Goal: Task Accomplishment & Management: Complete application form

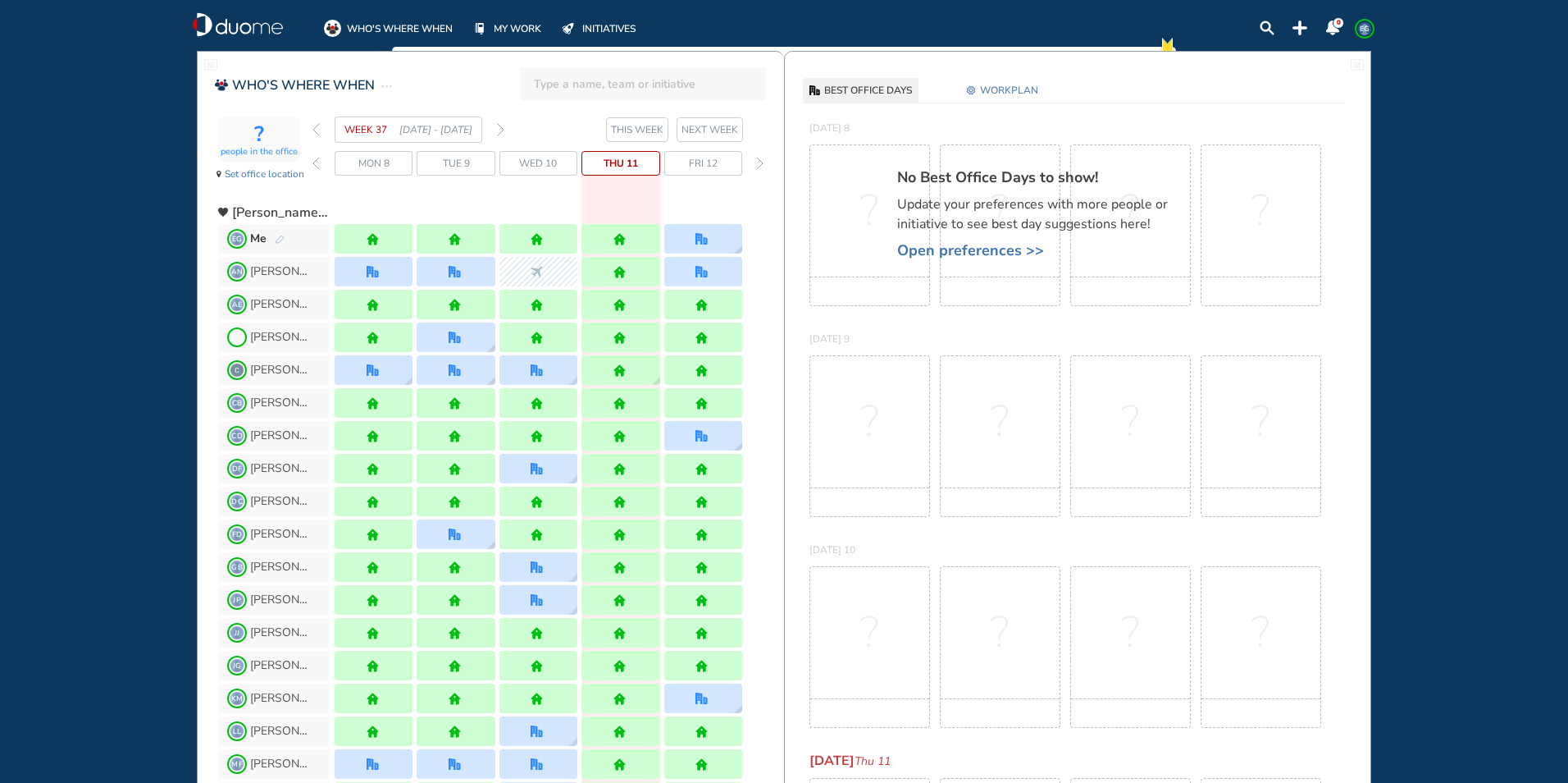
click at [499, 126] on img "forward week" at bounding box center [501, 130] width 7 height 13
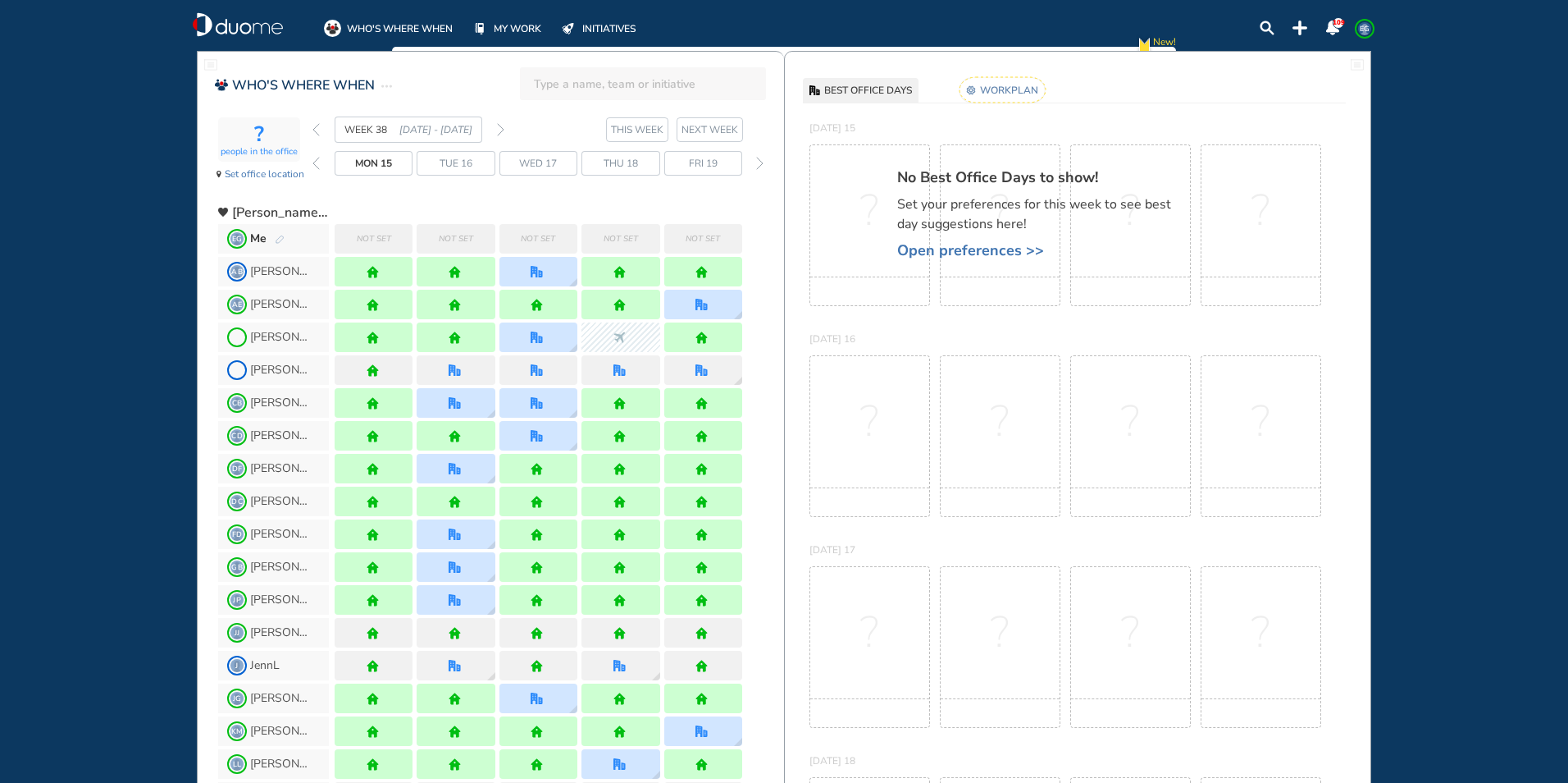
click at [1014, 94] on rect at bounding box center [1003, 89] width 86 height 25
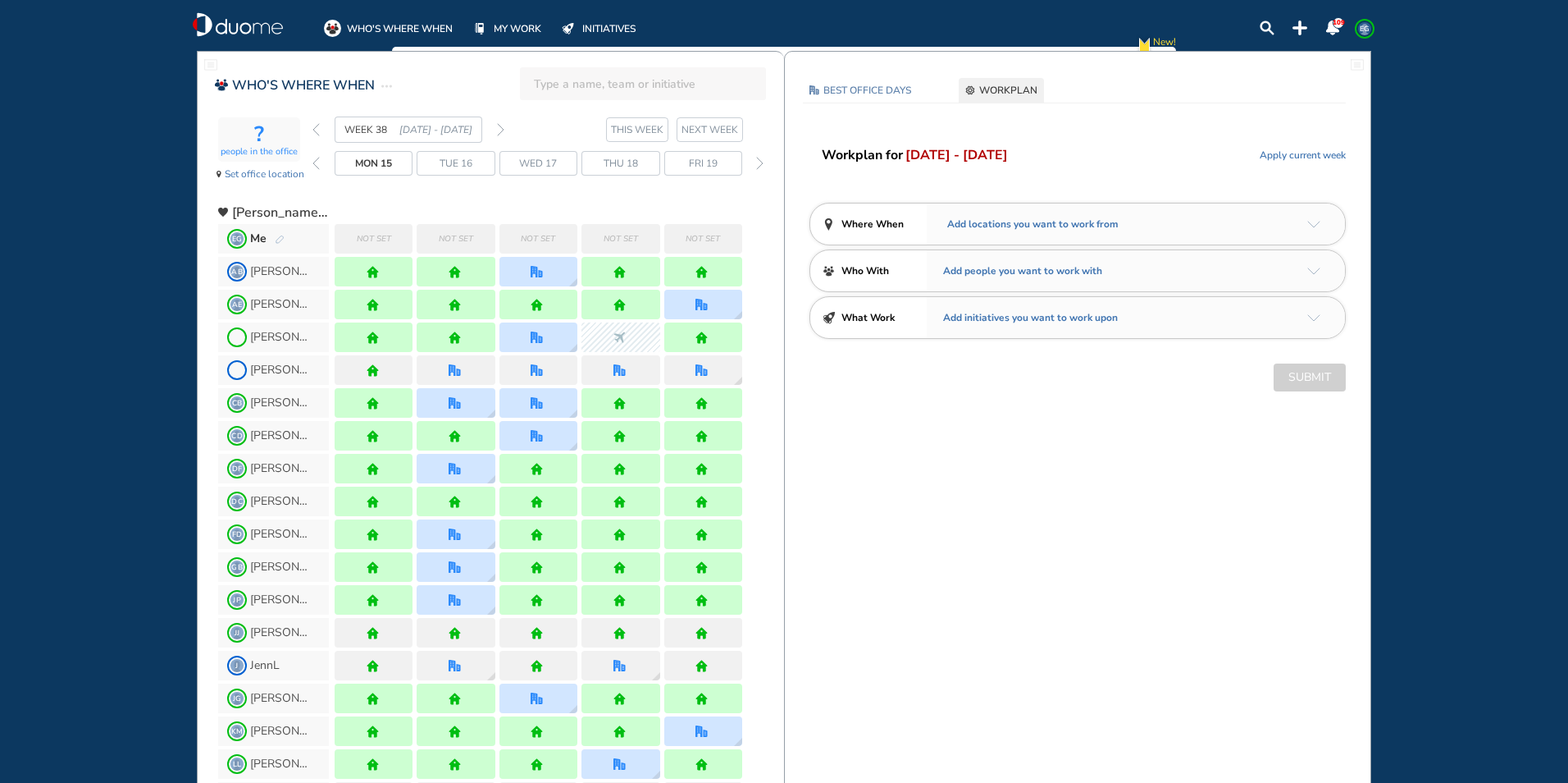
click at [1312, 221] on img "arrow-down-a5b4c4" at bounding box center [1313, 225] width 13 height 7
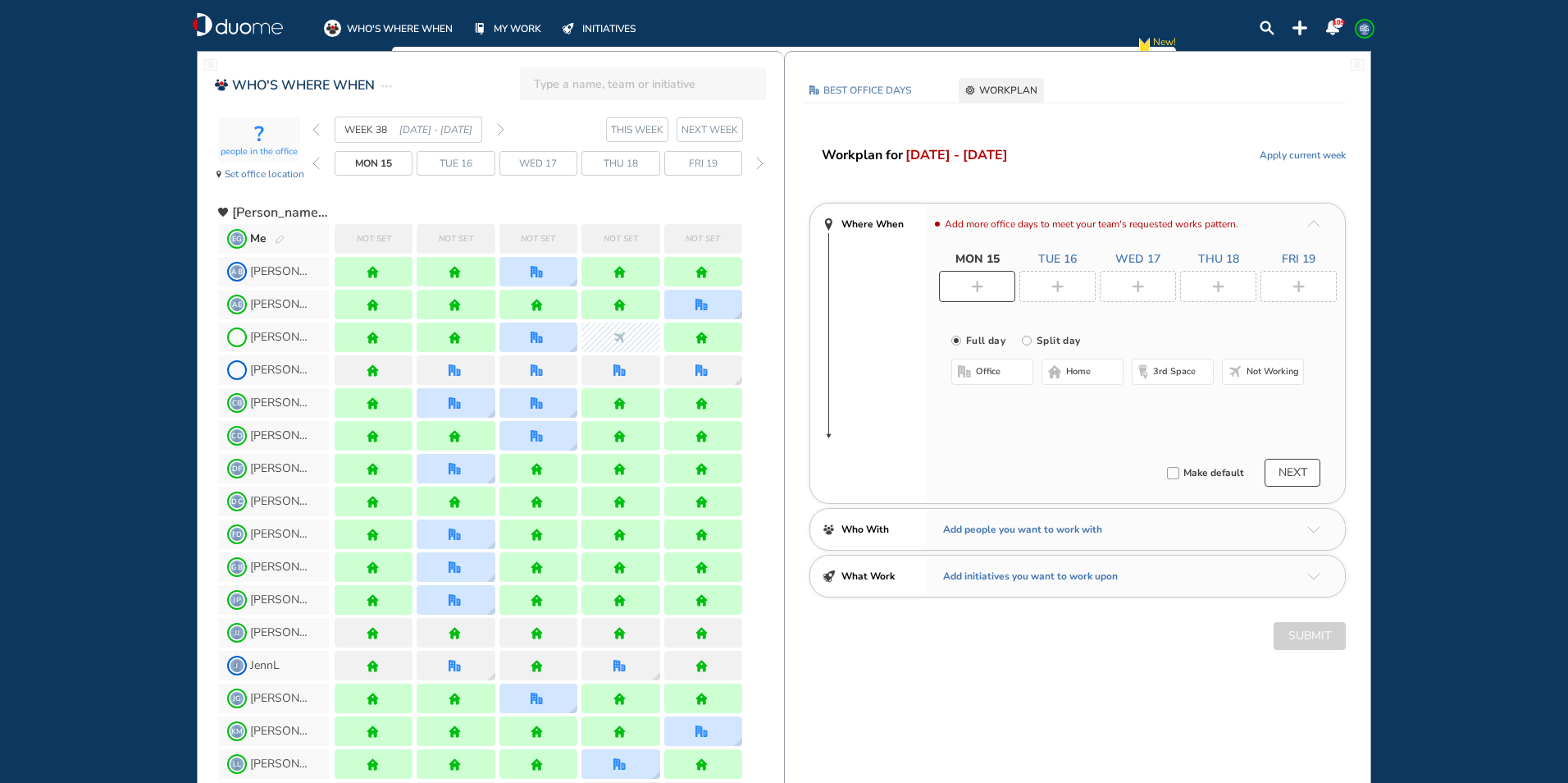
click at [1136, 282] on img "plus-rounded-bdbdbd" at bounding box center [1138, 287] width 13 height 13
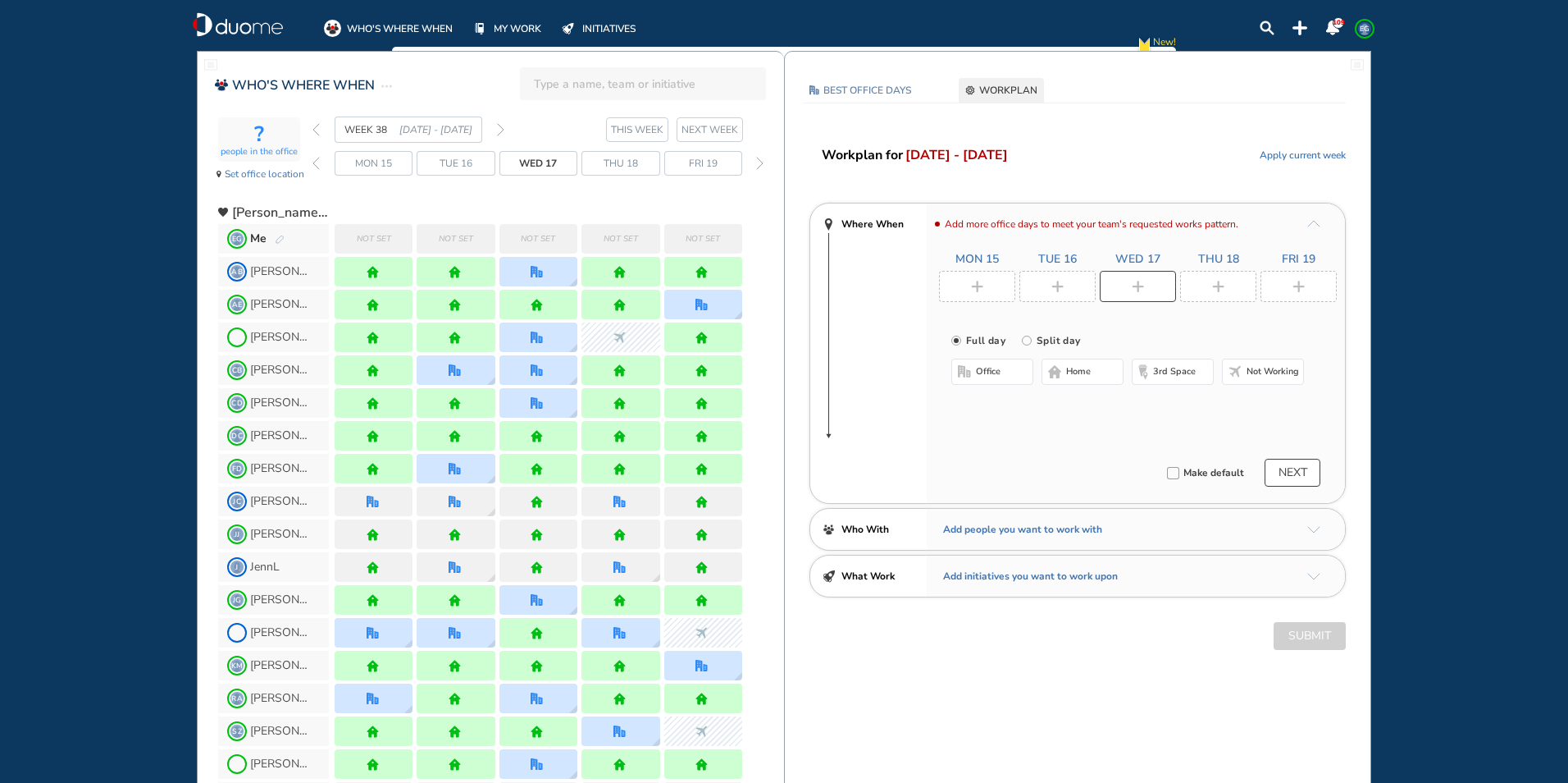
click at [995, 289] on div at bounding box center [977, 286] width 76 height 31
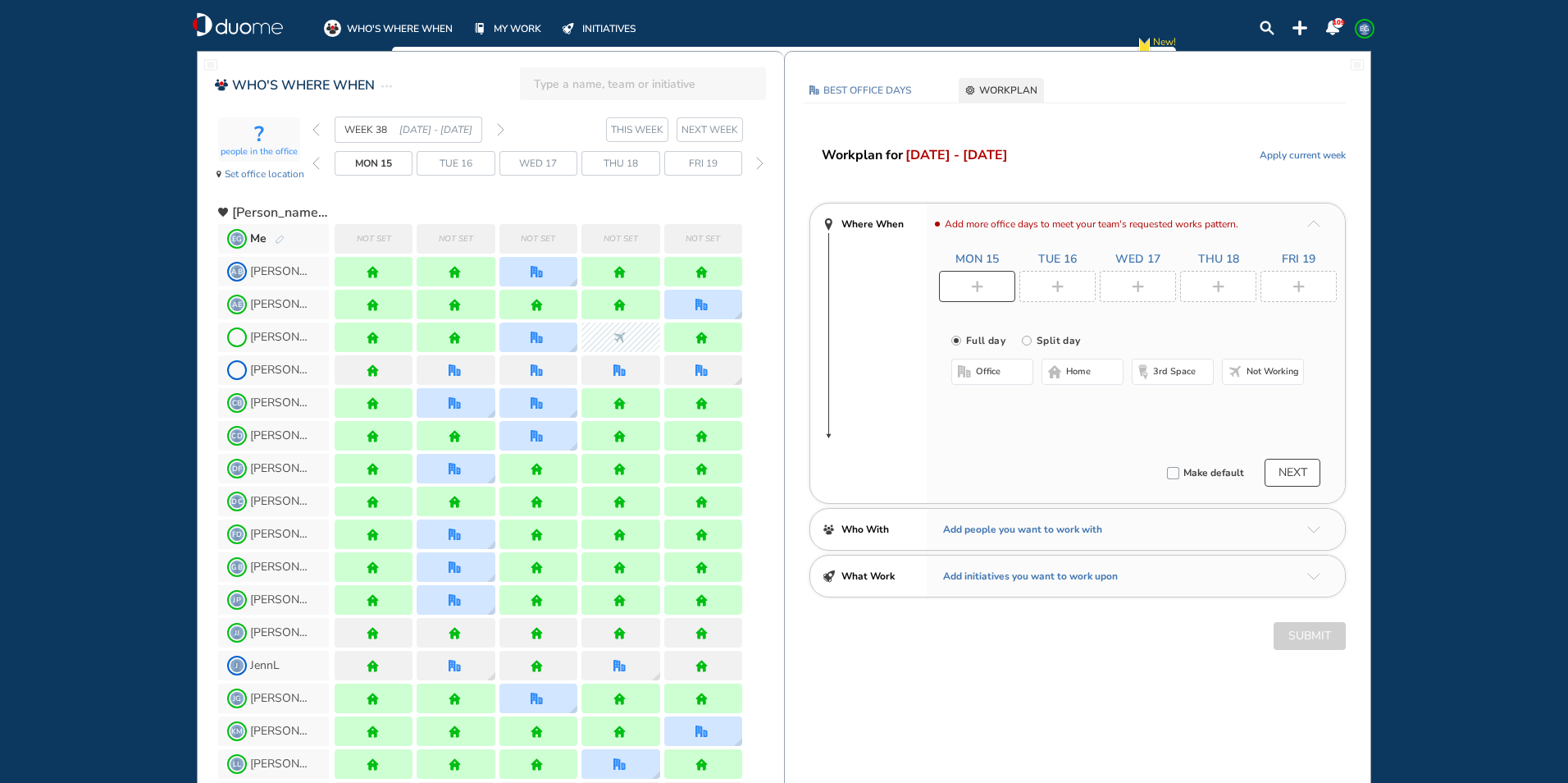
click at [1057, 373] on img "home-bdbdbd" at bounding box center [1055, 371] width 13 height 13
click at [1058, 281] on img "plus-rounded-bdbdbd" at bounding box center [1057, 287] width 13 height 13
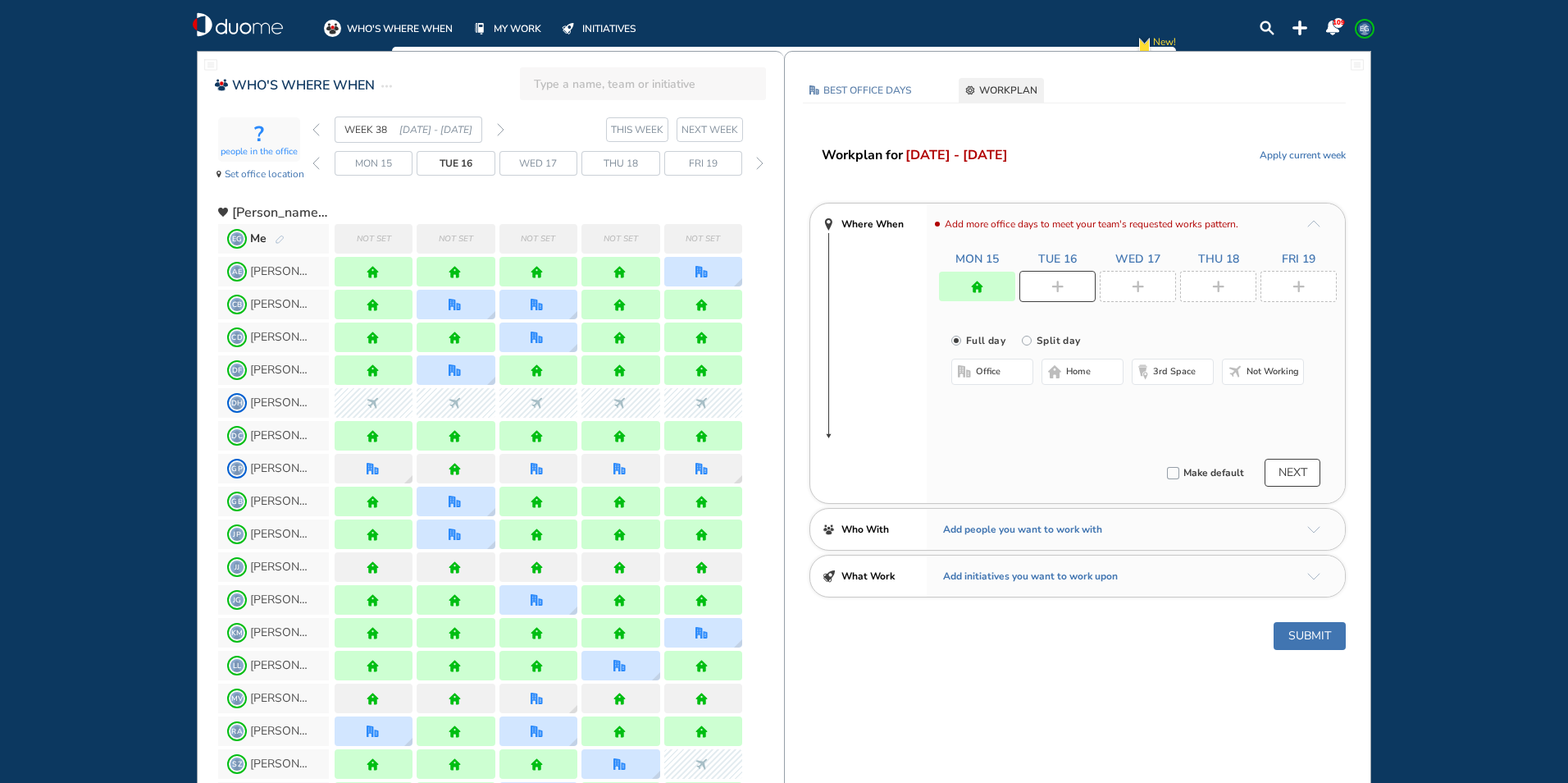
click at [1091, 372] on button "home" at bounding box center [1082, 371] width 82 height 26
click at [1137, 285] on img "plus-rounded-bdbdbd" at bounding box center [1138, 287] width 13 height 13
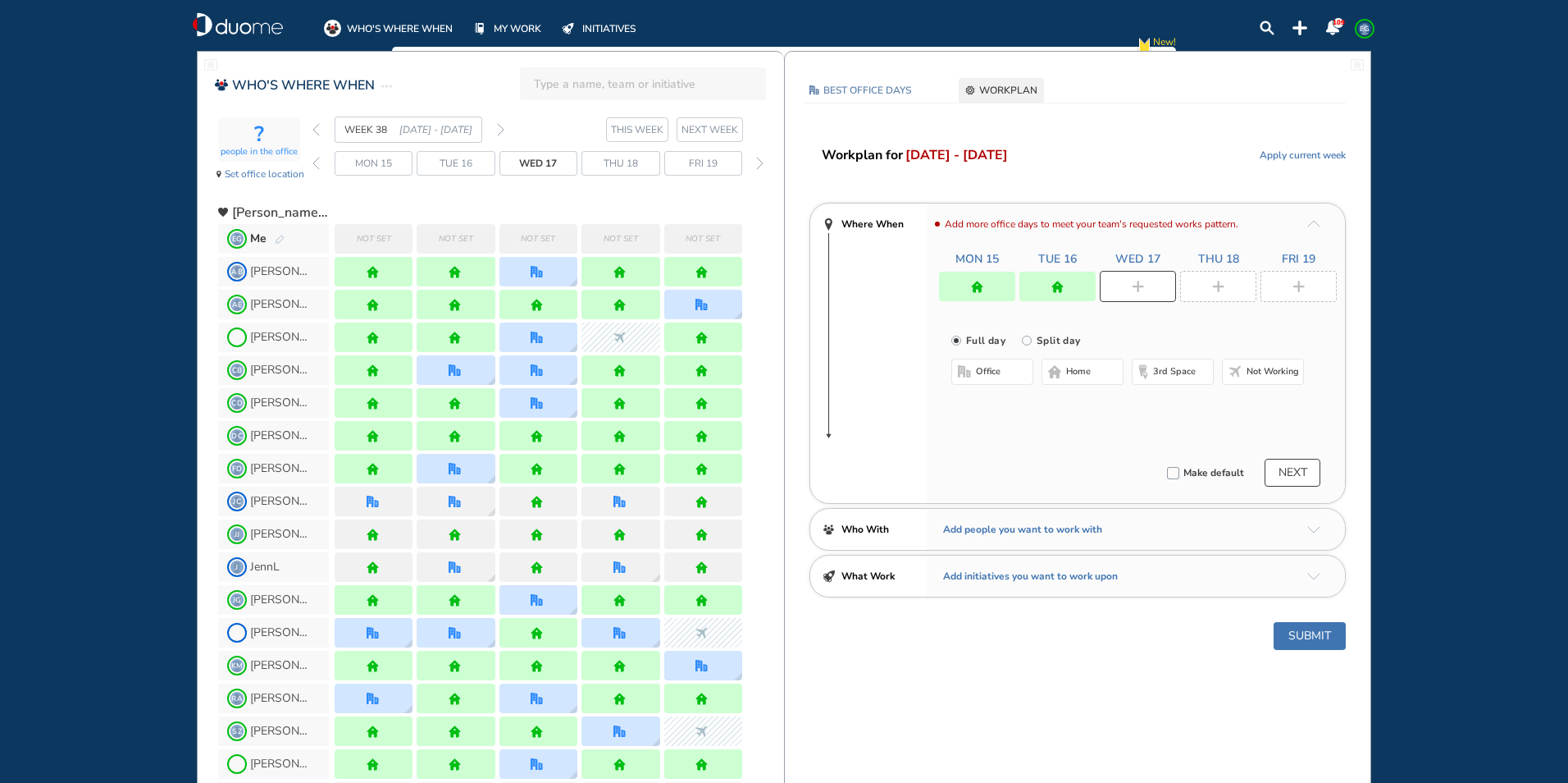
click at [985, 366] on span "office" at bounding box center [988, 371] width 25 height 13
click at [993, 406] on button "Select location" at bounding box center [994, 404] width 65 height 16
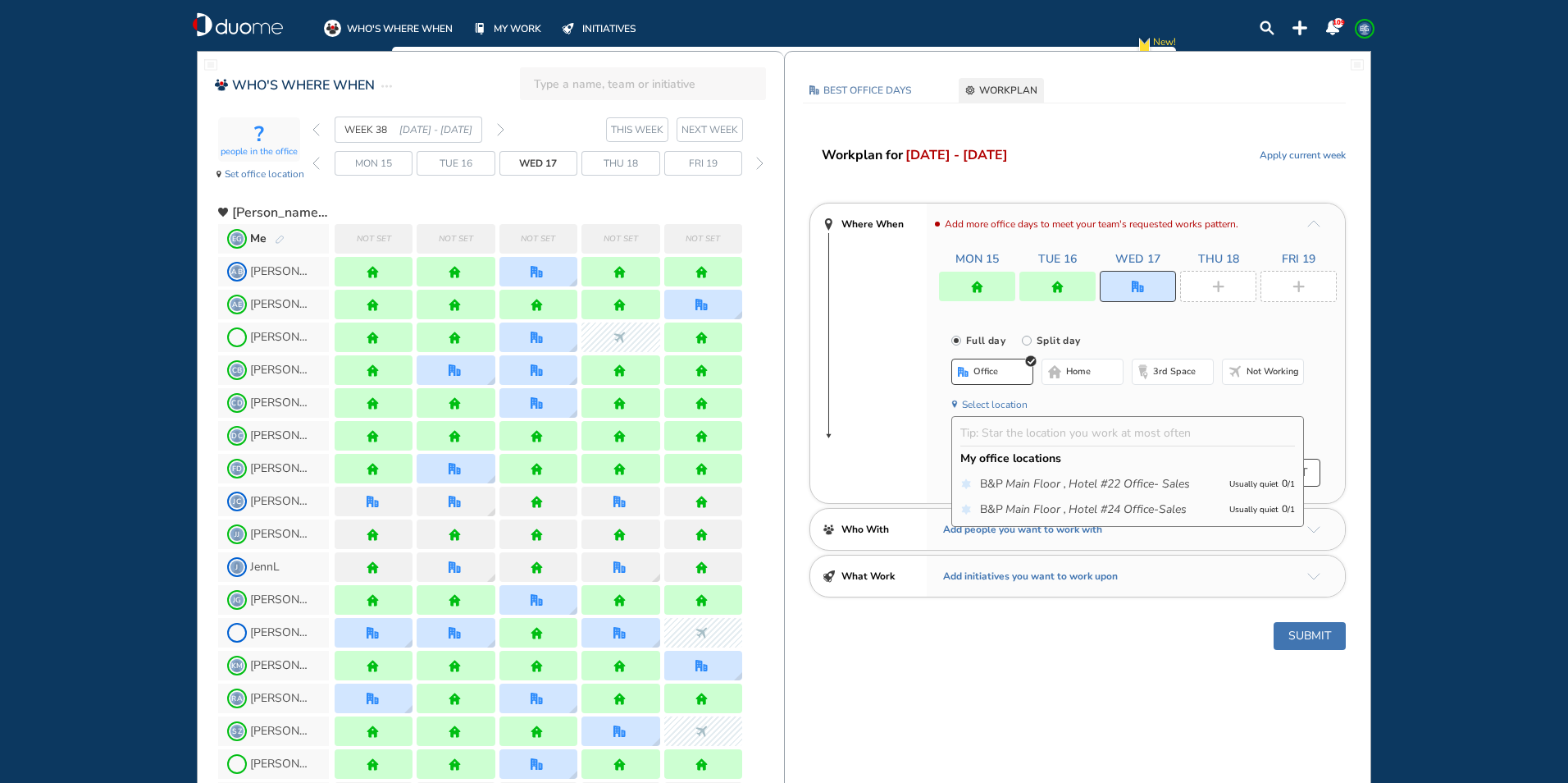
click at [1013, 477] on icon "Main Floor ," at bounding box center [1036, 484] width 61 height 16
click at [1220, 279] on div at bounding box center [1217, 286] width 76 height 31
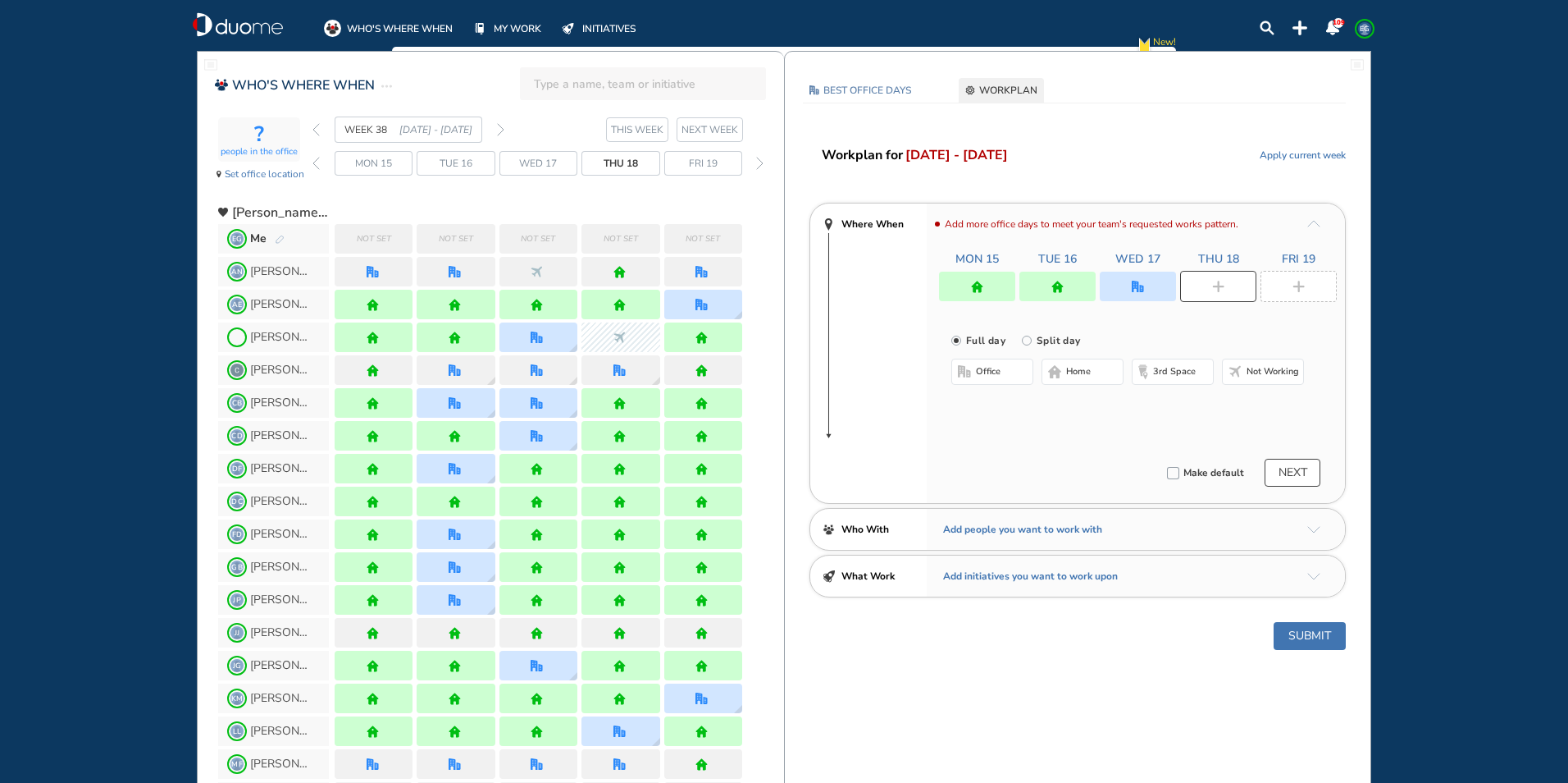
click at [1071, 378] on span "home" at bounding box center [1079, 371] width 25 height 13
click at [1294, 281] on img "plus-rounded-bdbdbd" at bounding box center [1299, 287] width 13 height 13
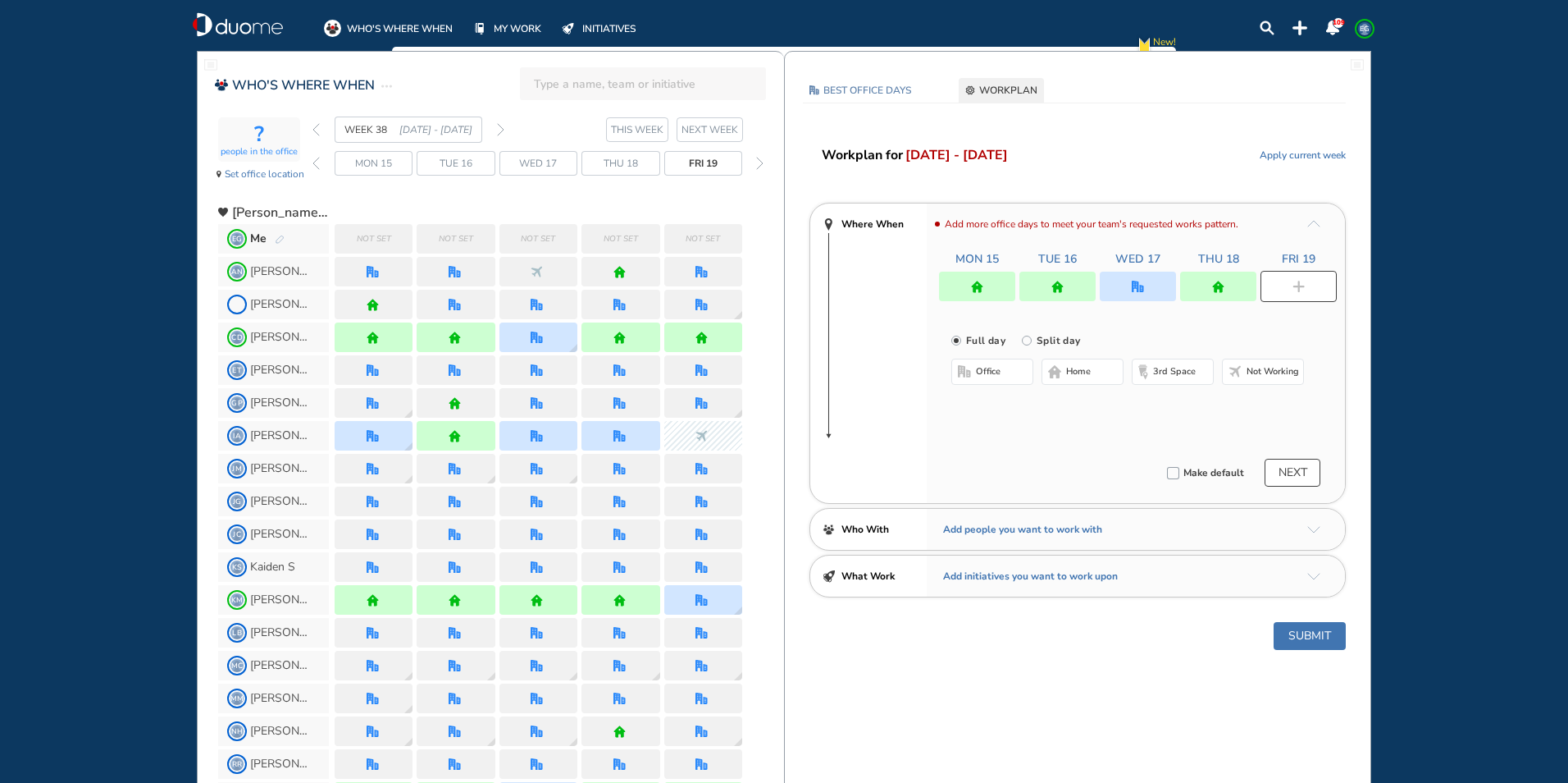
click at [992, 368] on span "office" at bounding box center [988, 371] width 25 height 13
click at [999, 407] on button "Select location" at bounding box center [994, 404] width 65 height 16
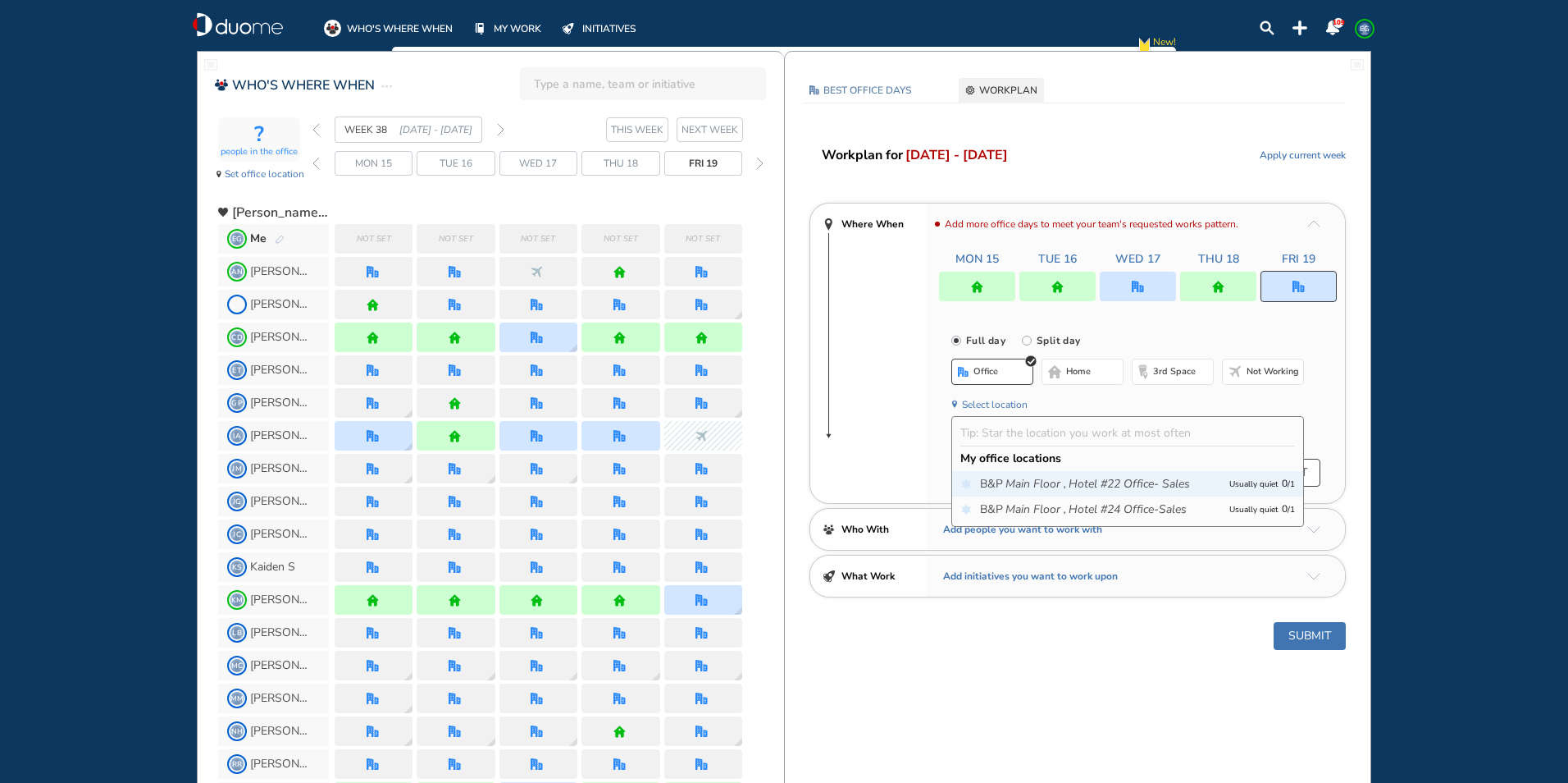
click at [1029, 480] on icon "Main Floor ," at bounding box center [1036, 484] width 61 height 16
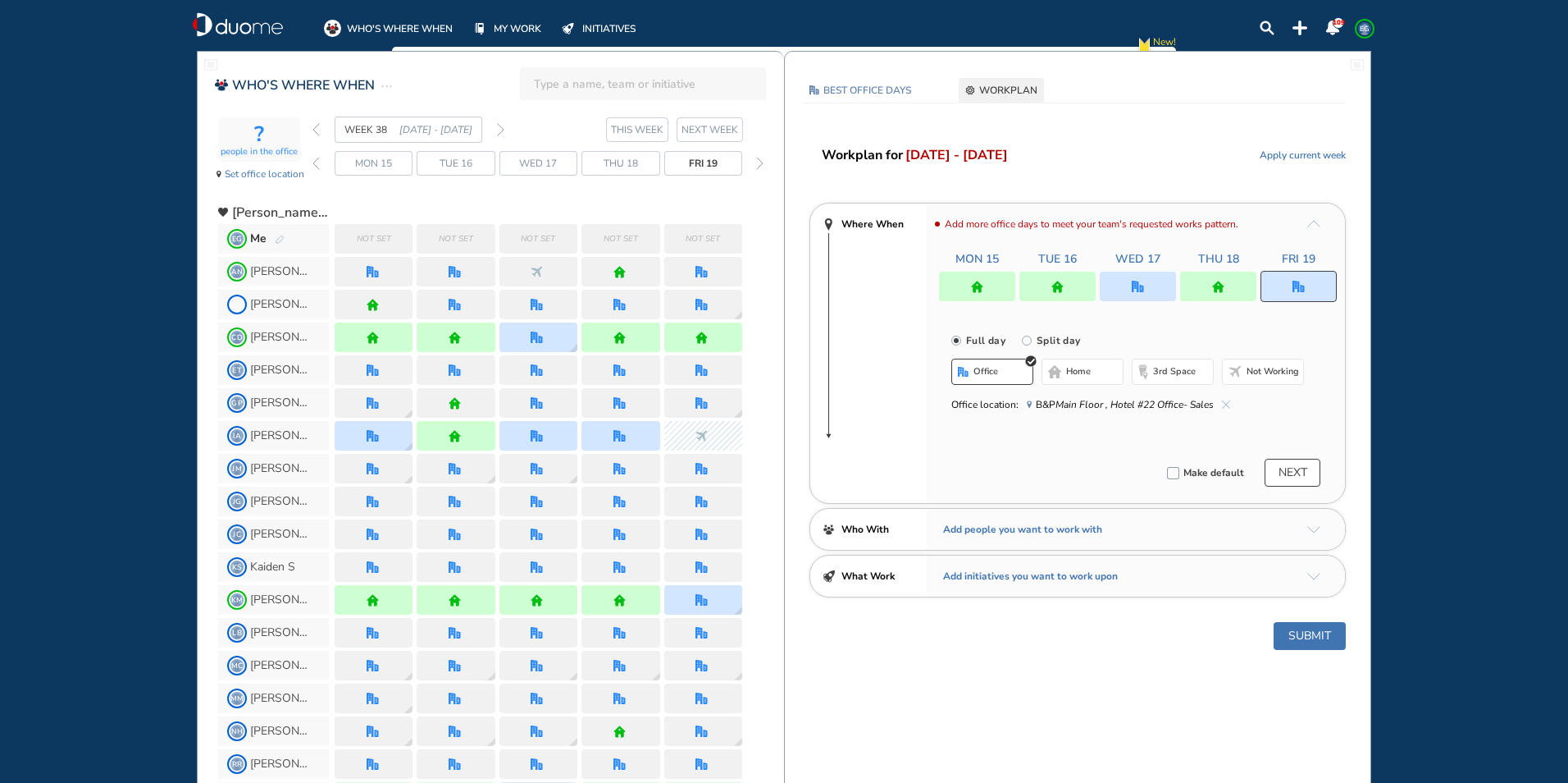
click at [1320, 635] on button "Submit" at bounding box center [1309, 635] width 72 height 28
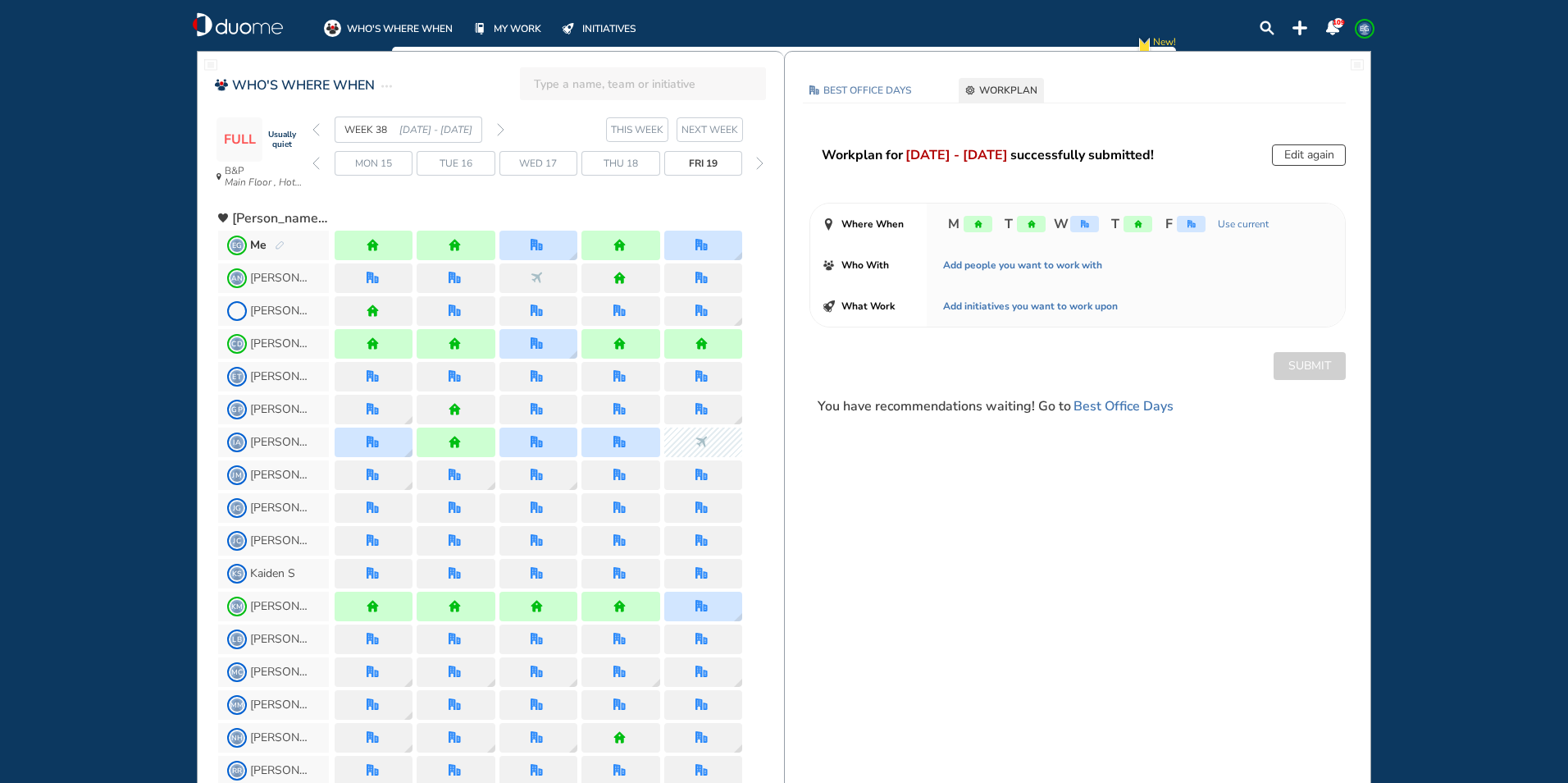
click at [317, 132] on img "back week" at bounding box center [316, 130] width 7 height 13
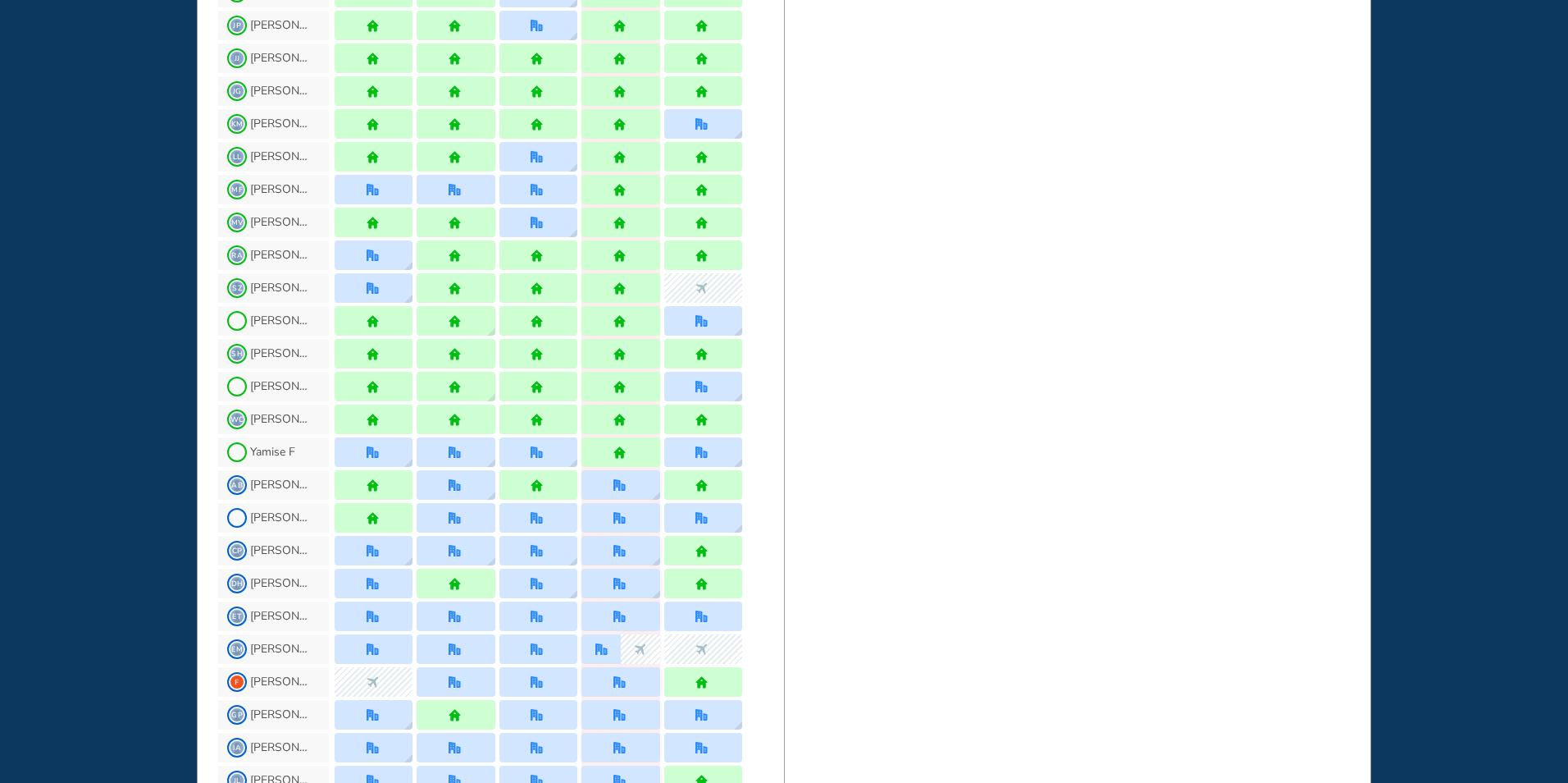
scroll to position [82, 0]
